Goal: Task Accomplishment & Management: Manage account settings

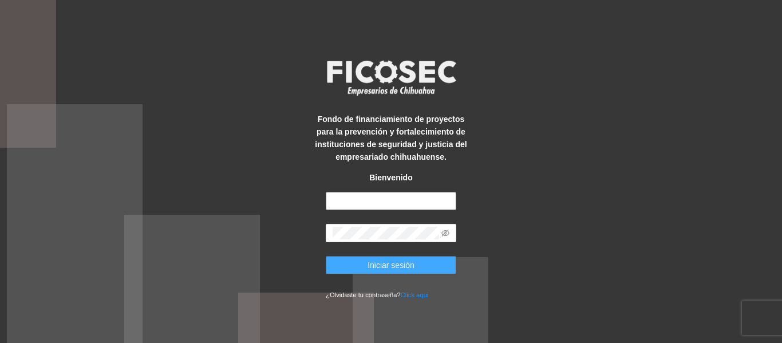
type input "**********"
click at [368, 264] on span "Iniciar sesión" at bounding box center [391, 265] width 47 height 13
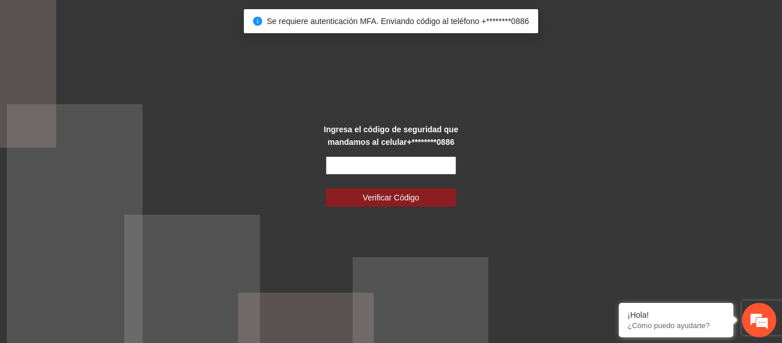
click at [399, 167] on input "text" at bounding box center [391, 165] width 131 height 18
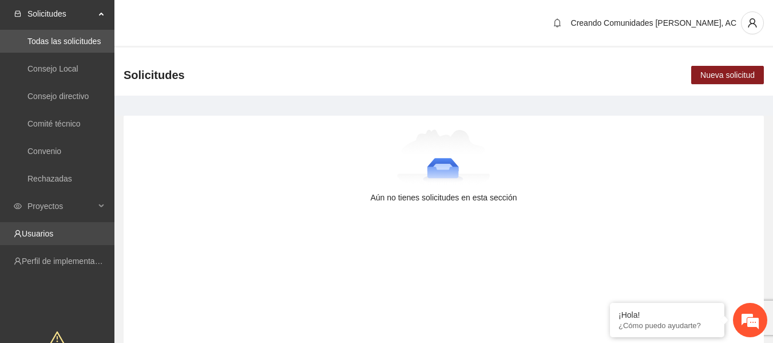
click at [53, 232] on link "Usuarios" at bounding box center [37, 233] width 31 height 9
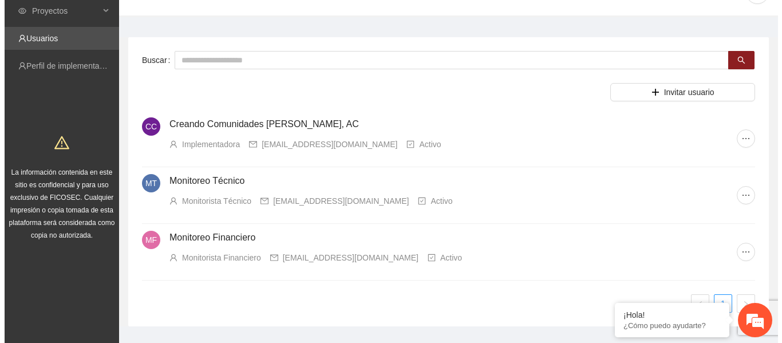
scroll to position [45, 0]
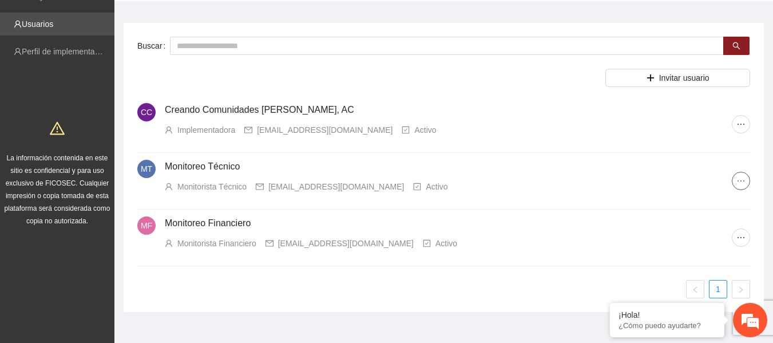
click at [738, 189] on button "button" at bounding box center [741, 181] width 18 height 18
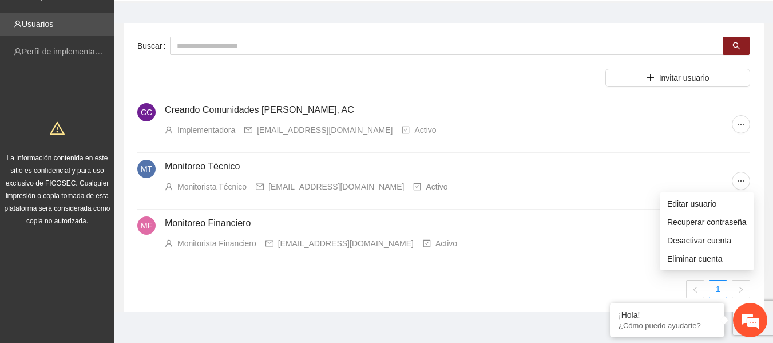
click at [536, 308] on div "Buscar Invitar usuario CC Creando Comunidades [PERSON_NAME], AC Implementadora …" at bounding box center [444, 167] width 641 height 289
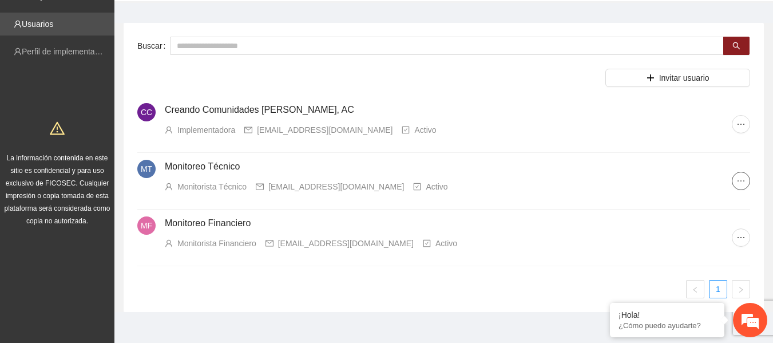
click at [738, 175] on button "button" at bounding box center [741, 181] width 18 height 18
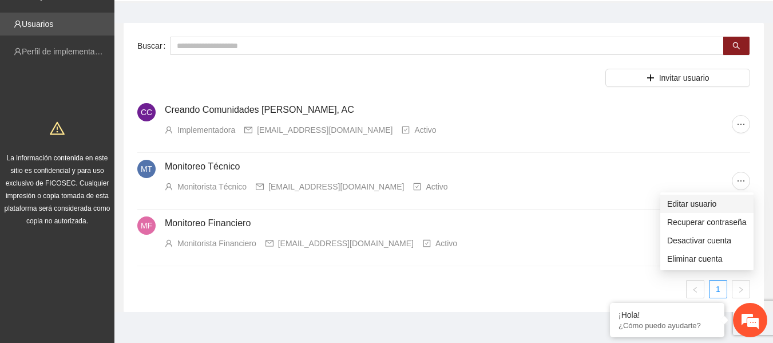
click at [672, 204] on span "Editar usuario" at bounding box center [708, 204] width 80 height 13
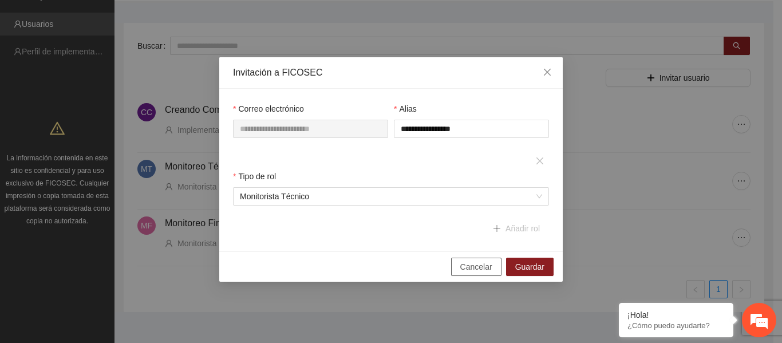
click at [479, 270] on span "Cancelar" at bounding box center [476, 266] width 32 height 13
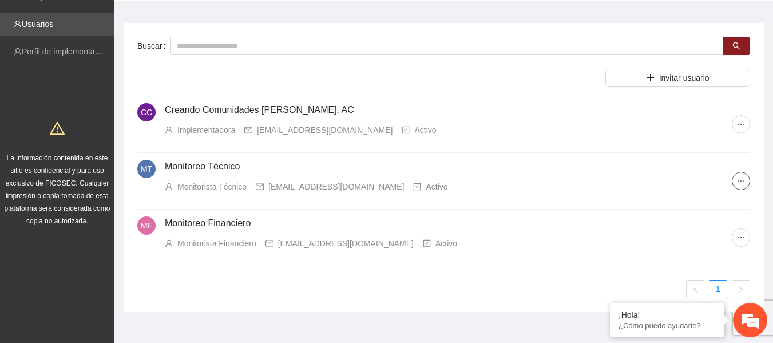
click at [742, 180] on icon "ellipsis" at bounding box center [741, 180] width 9 height 9
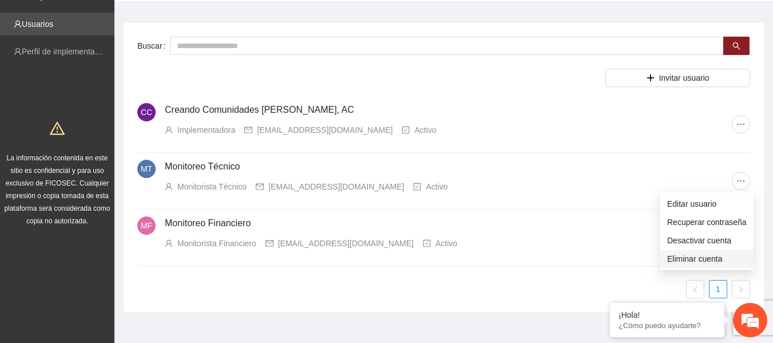
click at [661, 257] on li "Eliminar cuenta" at bounding box center [707, 259] width 93 height 18
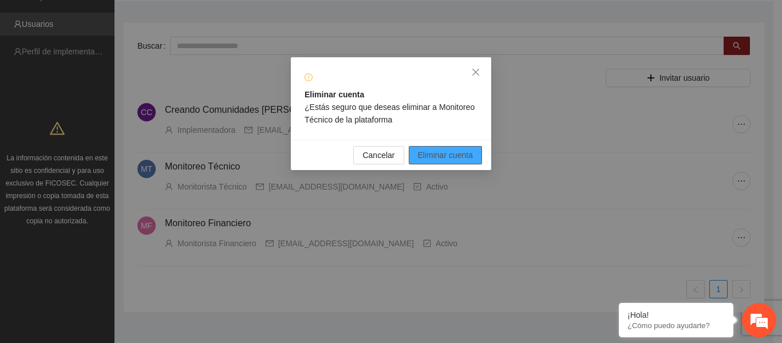
click at [449, 155] on span "Eliminar cuenta" at bounding box center [446, 155] width 56 height 13
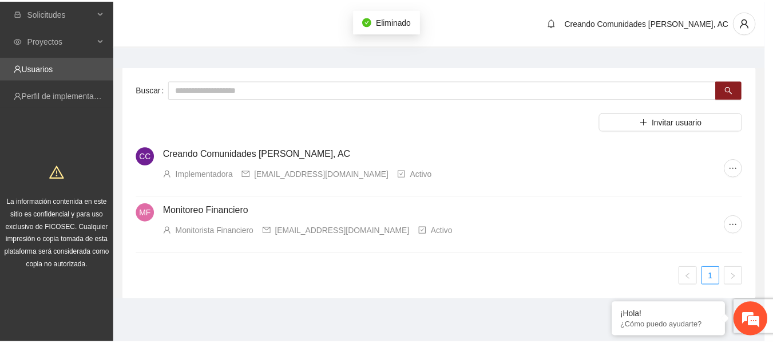
scroll to position [1, 0]
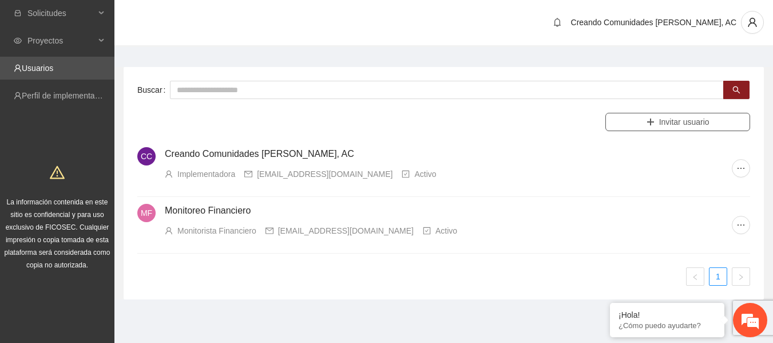
click at [653, 119] on icon "plus" at bounding box center [651, 122] width 8 height 8
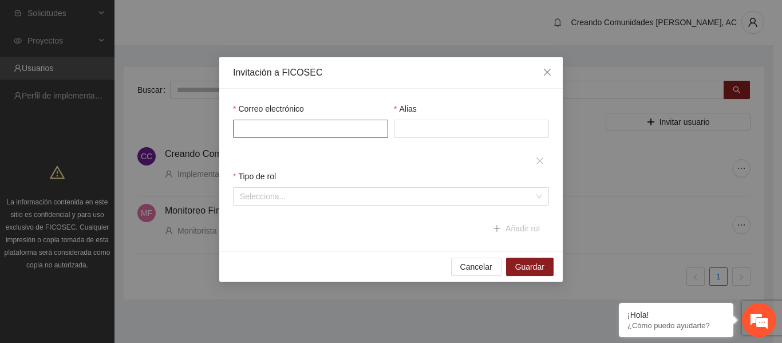
click at [359, 125] on input "Correo electrónico" at bounding box center [310, 129] width 155 height 18
paste input "**********"
type input "**********"
click at [420, 134] on input "Alias" at bounding box center [471, 129] width 155 height 18
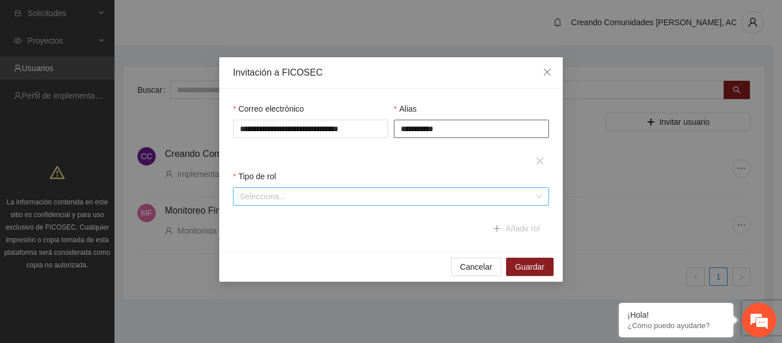
type input "**********"
click at [355, 189] on input "search" at bounding box center [387, 196] width 294 height 17
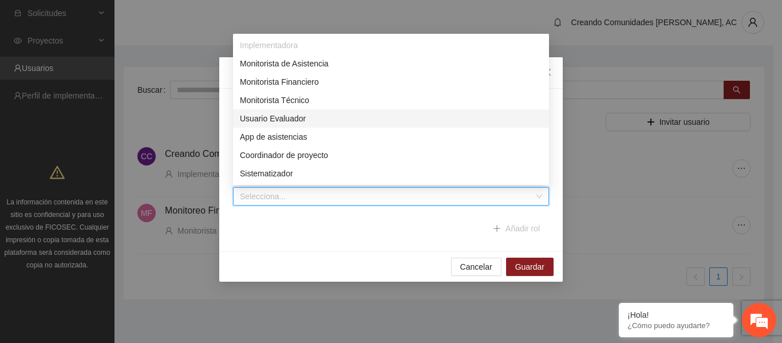
click at [328, 120] on div "Usuario Evaluador" at bounding box center [391, 118] width 302 height 13
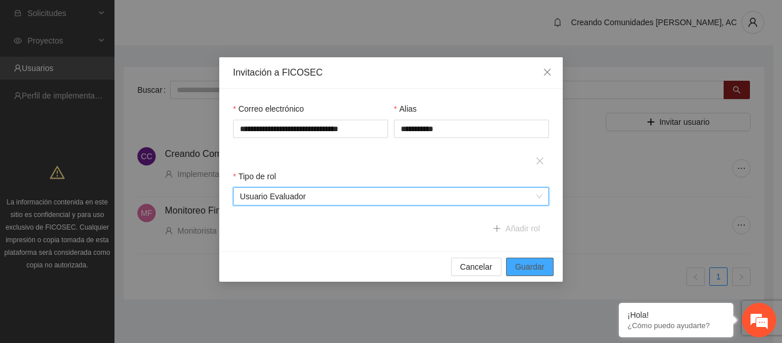
click at [528, 263] on span "Guardar" at bounding box center [529, 266] width 29 height 13
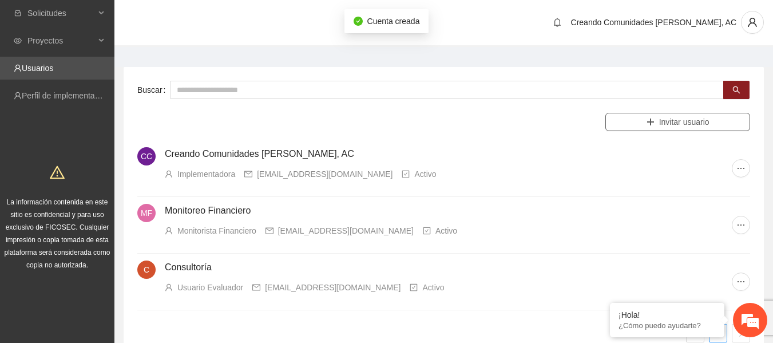
scroll to position [37, 0]
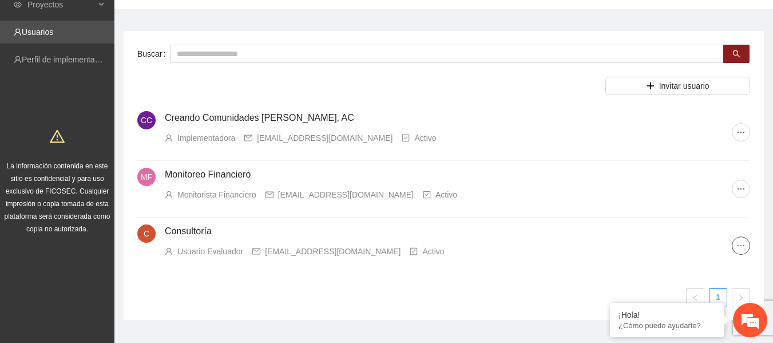
click at [743, 243] on icon "ellipsis" at bounding box center [741, 245] width 9 height 9
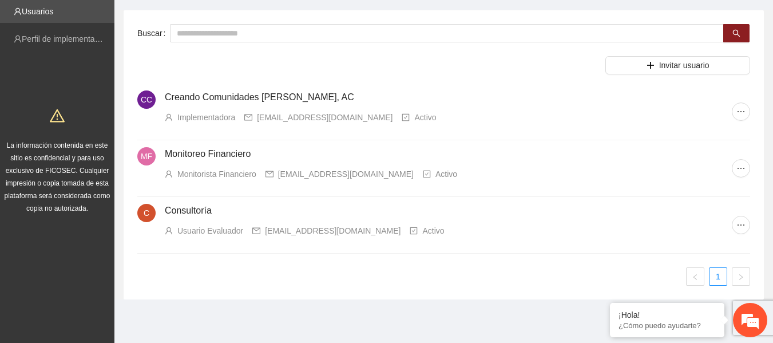
click at [748, 232] on li "C Consultoría Usuario Evaluador [EMAIL_ADDRESS][DOMAIN_NAME] Activo" at bounding box center [443, 225] width 613 height 57
click at [739, 222] on icon "ellipsis" at bounding box center [741, 224] width 9 height 9
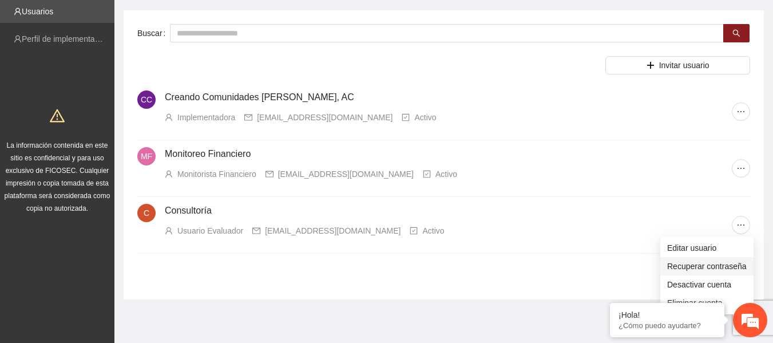
click at [696, 270] on span "Recuperar contraseña" at bounding box center [708, 266] width 80 height 13
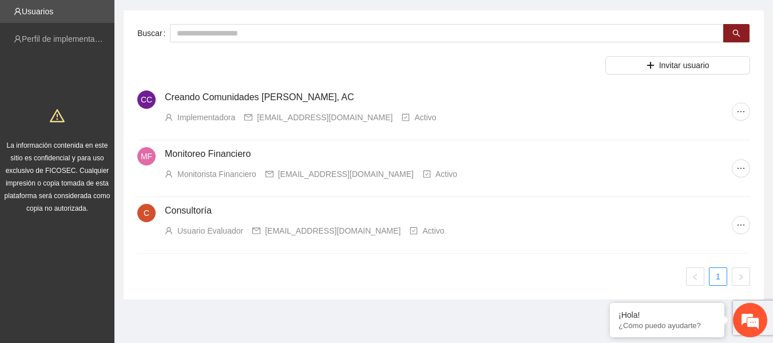
click at [269, 289] on div "Buscar Invitar usuario CC Creando Comunidades [PERSON_NAME], AC Implementadora …" at bounding box center [444, 154] width 641 height 289
